Goal: Obtain resource: Obtain resource

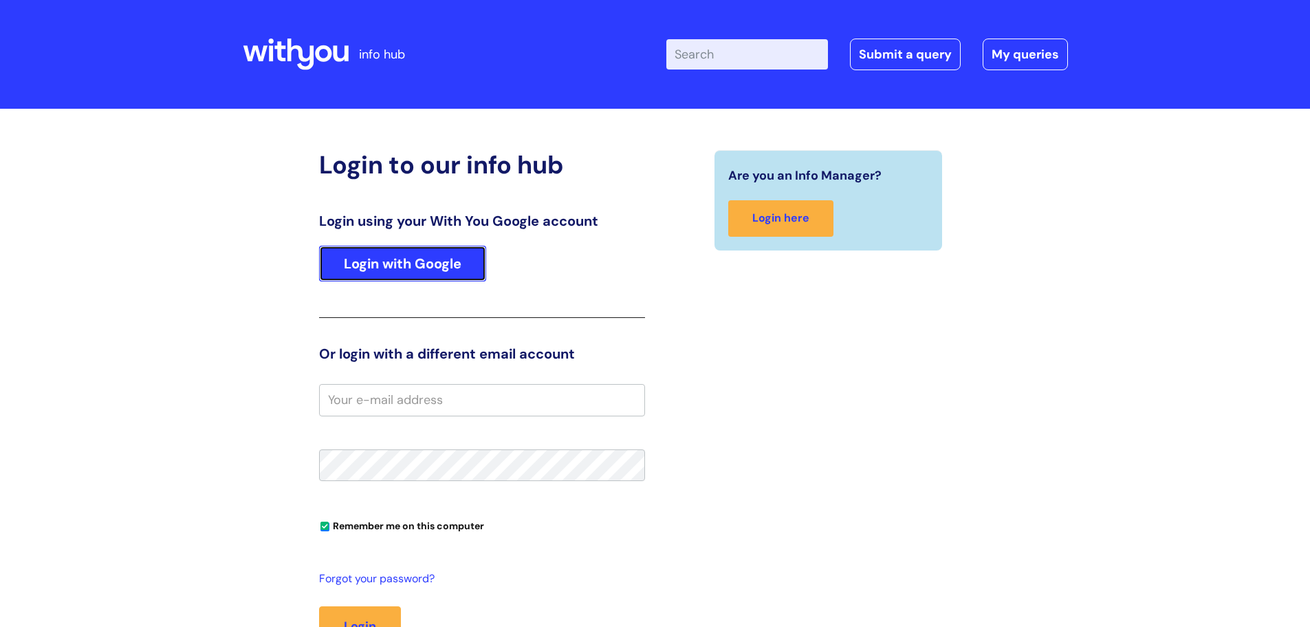
click at [460, 252] on link "Login with Google" at bounding box center [402, 264] width 167 height 36
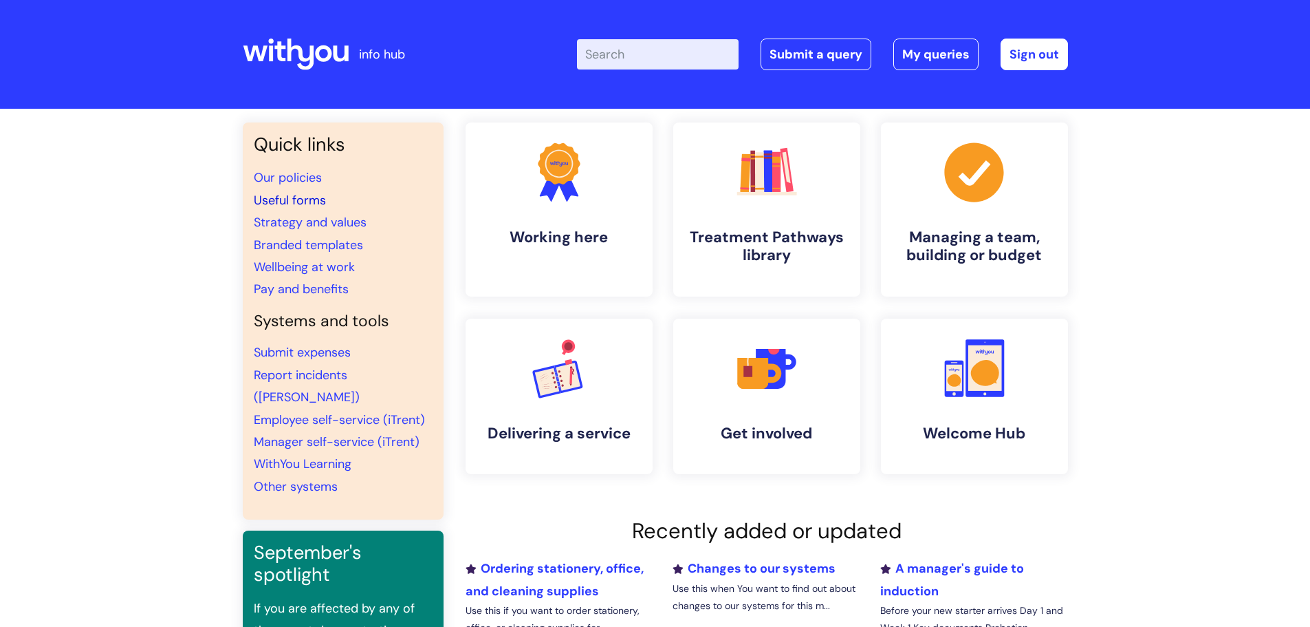
click at [321, 199] on link "Useful forms" at bounding box center [290, 200] width 72 height 17
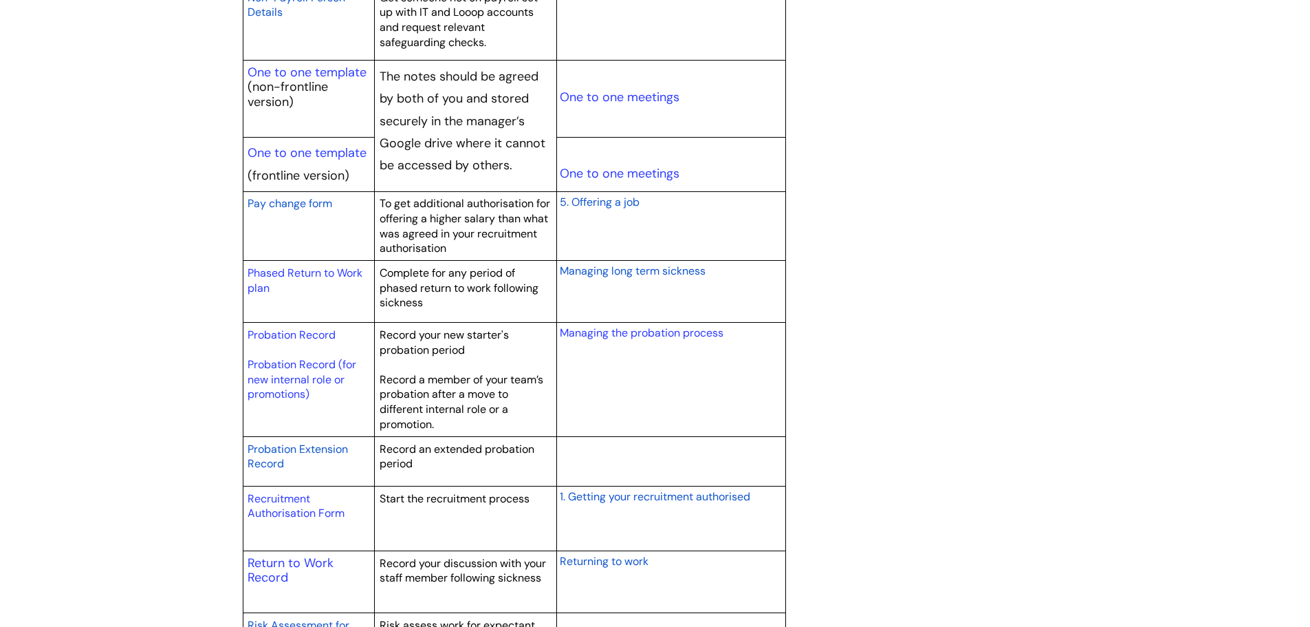
scroll to position [1720, 0]
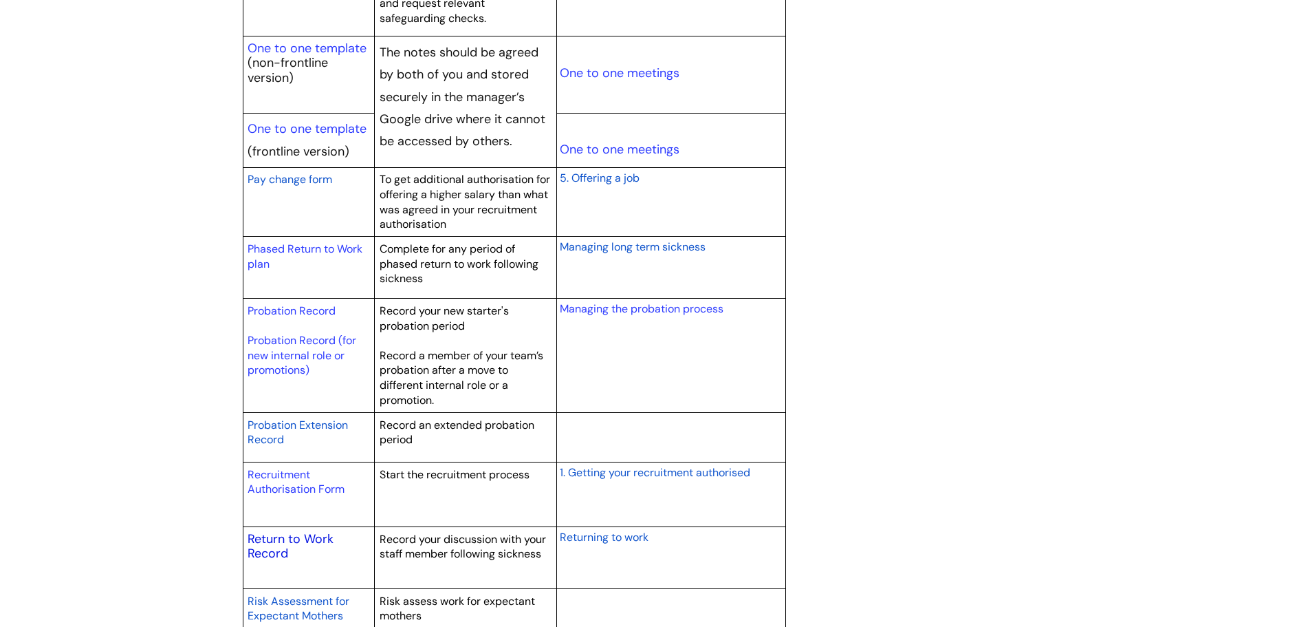
click at [315, 536] on link "Return to Work Record" at bounding box center [291, 546] width 86 height 32
